Goal: Task Accomplishment & Management: Complete application form

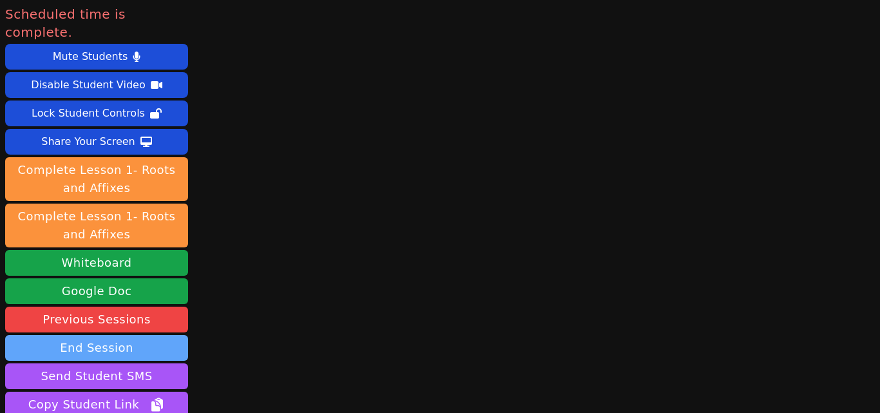
click at [124, 335] on button "End Session" at bounding box center [96, 348] width 183 height 26
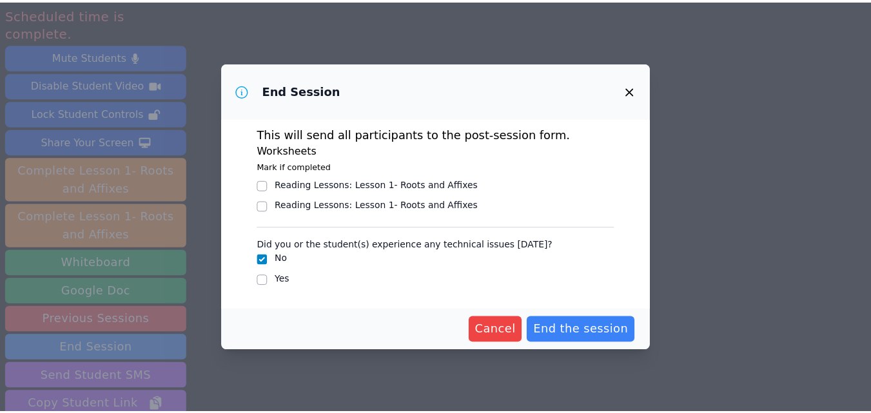
scroll to position [6, 0]
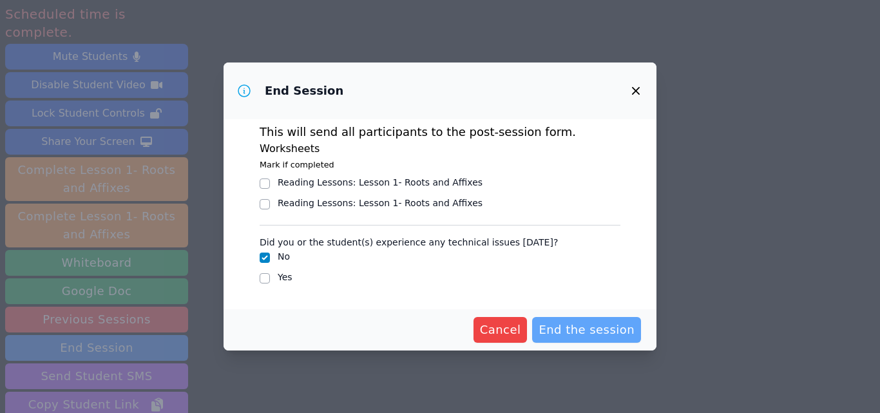
click at [595, 331] on span "End the session" at bounding box center [587, 330] width 96 height 18
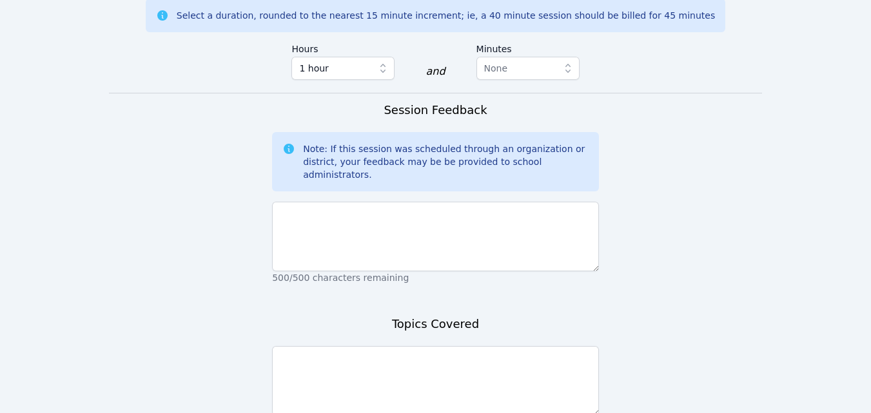
scroll to position [911, 0]
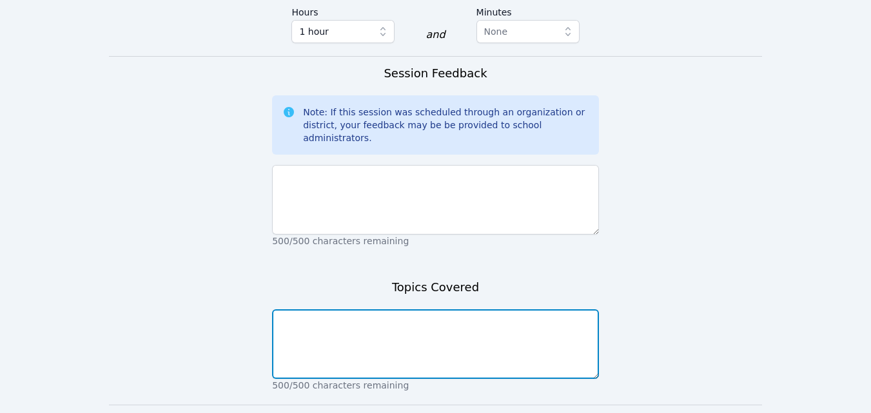
click at [540, 309] on textarea at bounding box center [435, 344] width 327 height 70
type textarea "N/A"
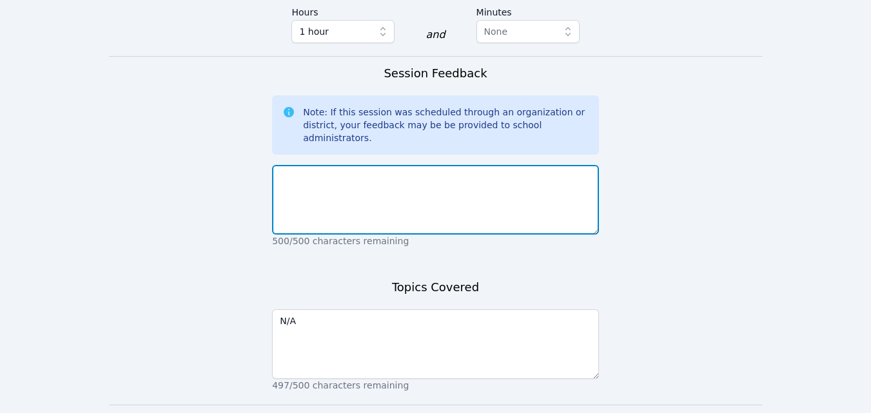
click at [507, 165] on textarea at bounding box center [435, 200] width 327 height 70
type textarea "I"
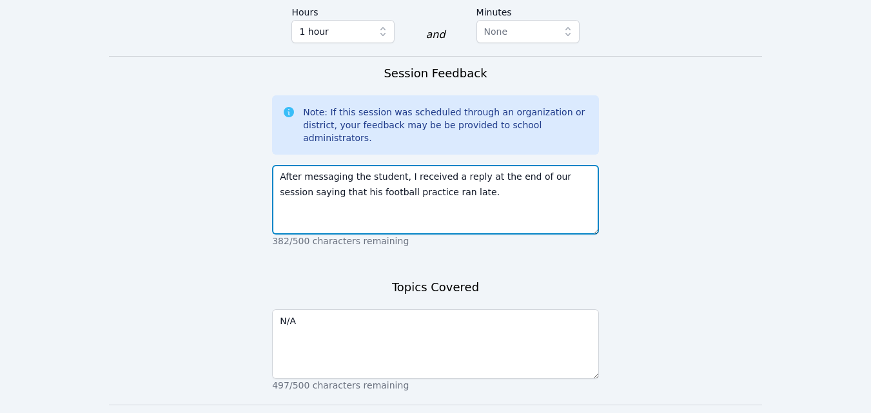
drag, startPoint x: 445, startPoint y: 86, endPoint x: 206, endPoint y: 86, distance: 239.1
click at [419, 165] on textarea "[PERSON_NAME] had someome reply to my message at the end of our session saying …" at bounding box center [435, 200] width 327 height 70
click at [389, 165] on textarea "[PERSON_NAME] had someome reply to my message at the end of our session saying …" at bounding box center [435, 200] width 327 height 70
click at [463, 165] on textarea "[PERSON_NAME] had someone reply to my message at the end of our session saying …" at bounding box center [435, 200] width 327 height 70
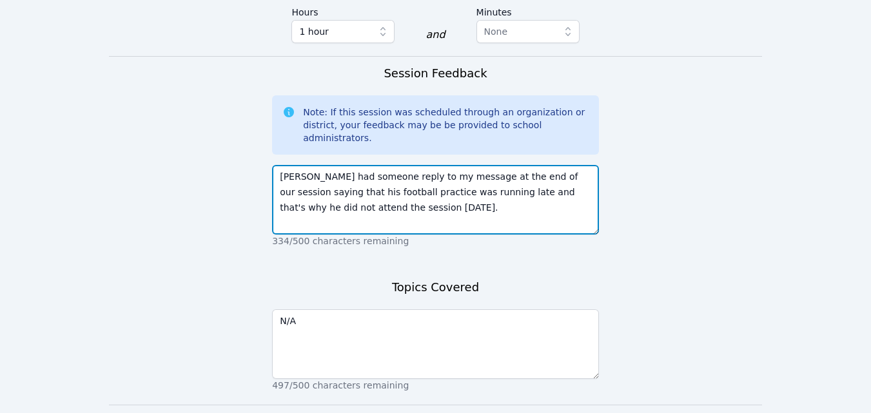
type textarea "[PERSON_NAME] had someone reply to my message at the end of our session saying …"
